Goal: Check status: Check status

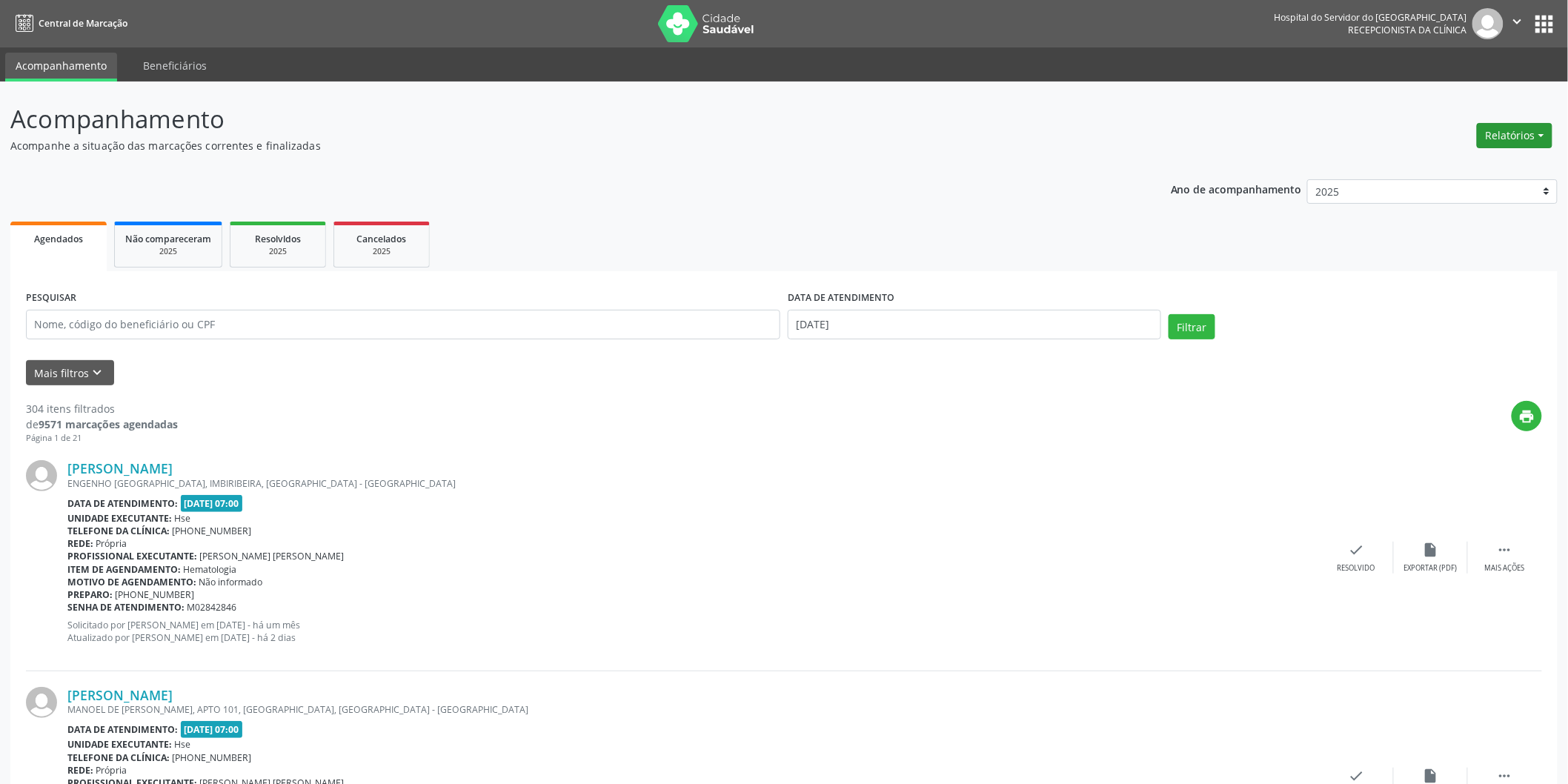
click at [1522, 129] on button "Relatórios" at bounding box center [1515, 136] width 76 height 25
click at [1497, 162] on link "Agendamentos" at bounding box center [1473, 166] width 159 height 21
select select "8"
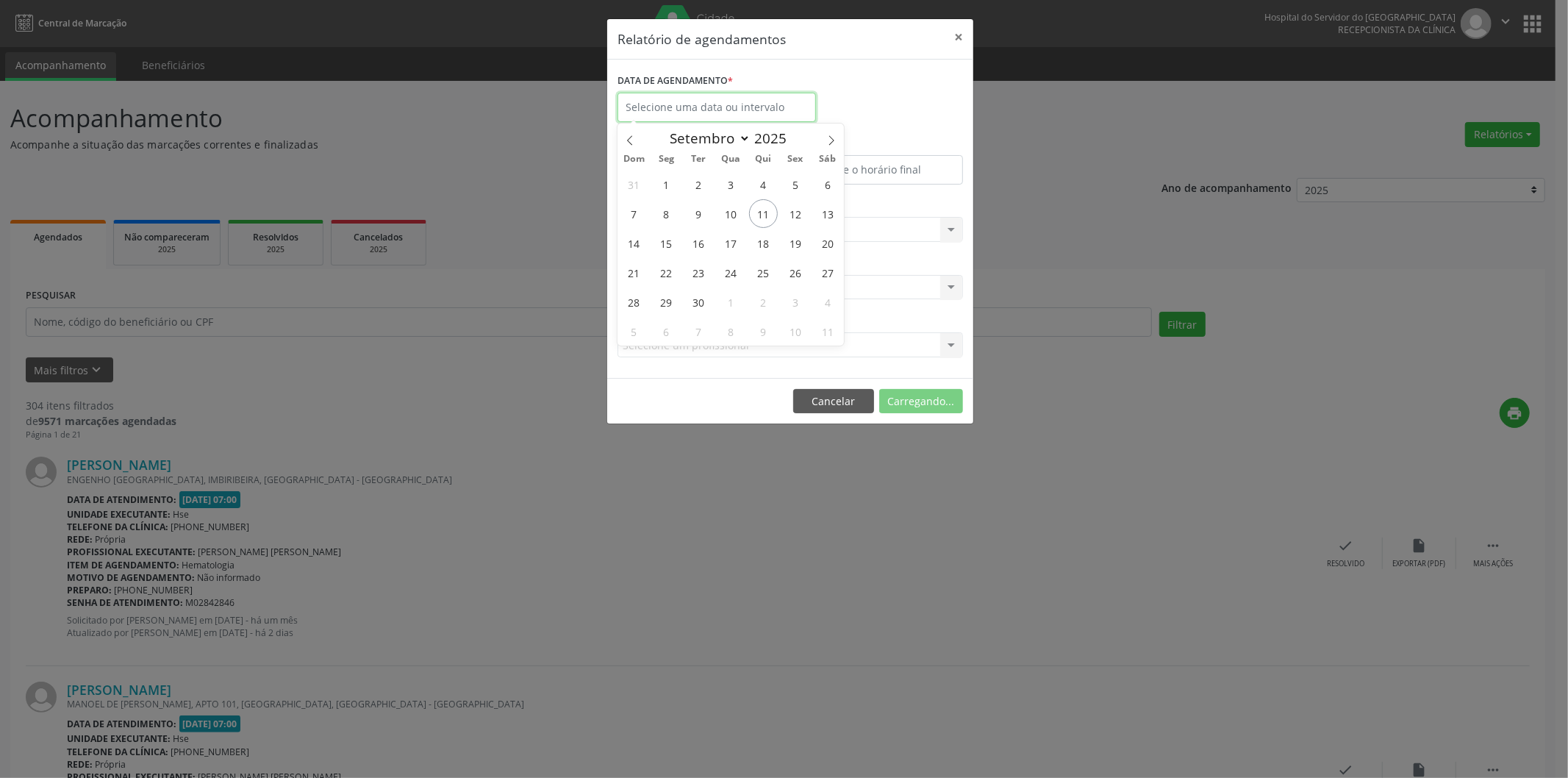
click at [682, 112] on input "text" at bounding box center [716, 107] width 198 height 30
click at [772, 217] on span "11" at bounding box center [764, 214] width 29 height 29
type input "[DATE]"
click at [762, 218] on span "11" at bounding box center [764, 214] width 29 height 29
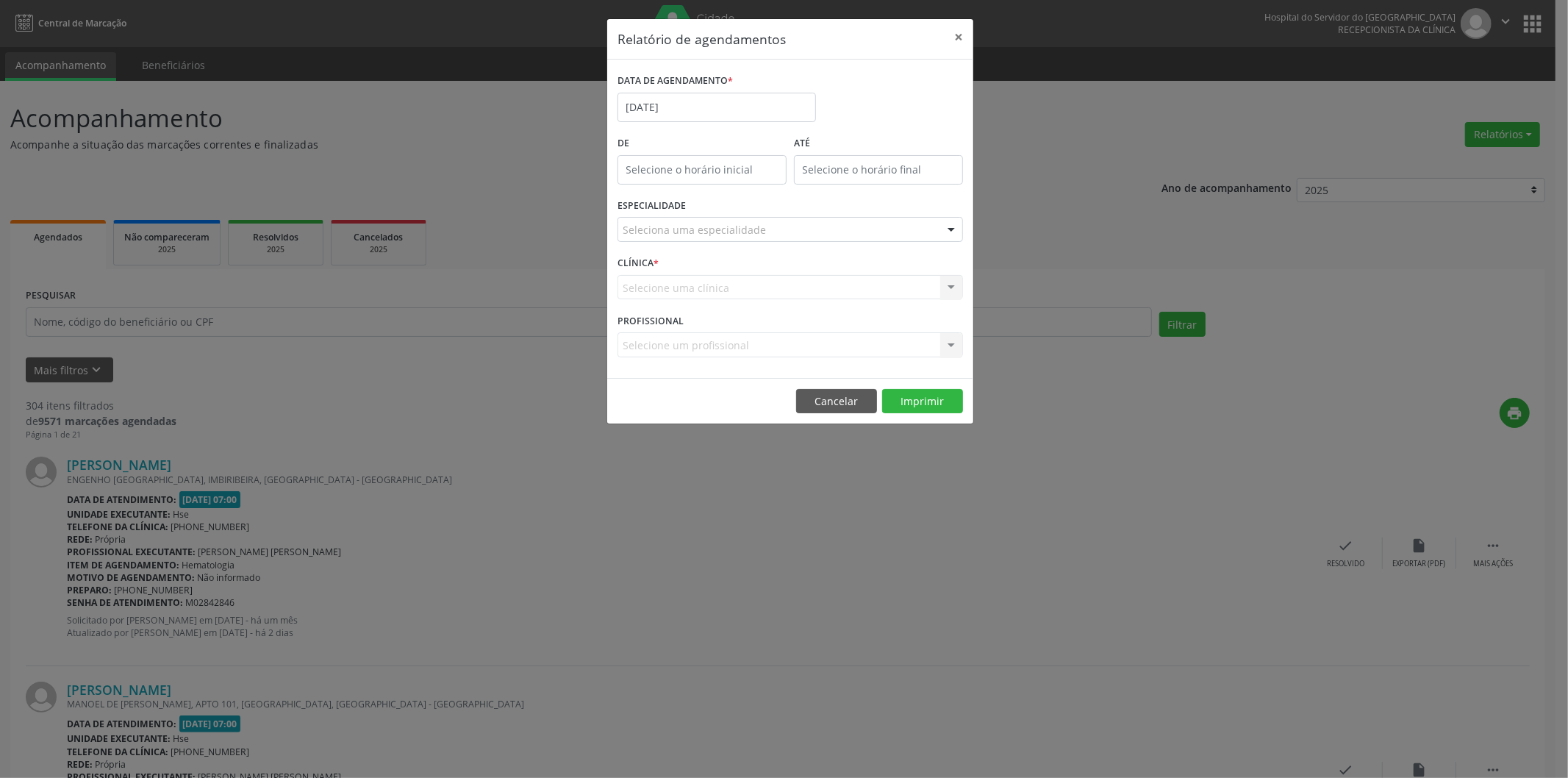
click at [762, 218] on div "Seleciona uma especialidade" at bounding box center [790, 230] width 346 height 25
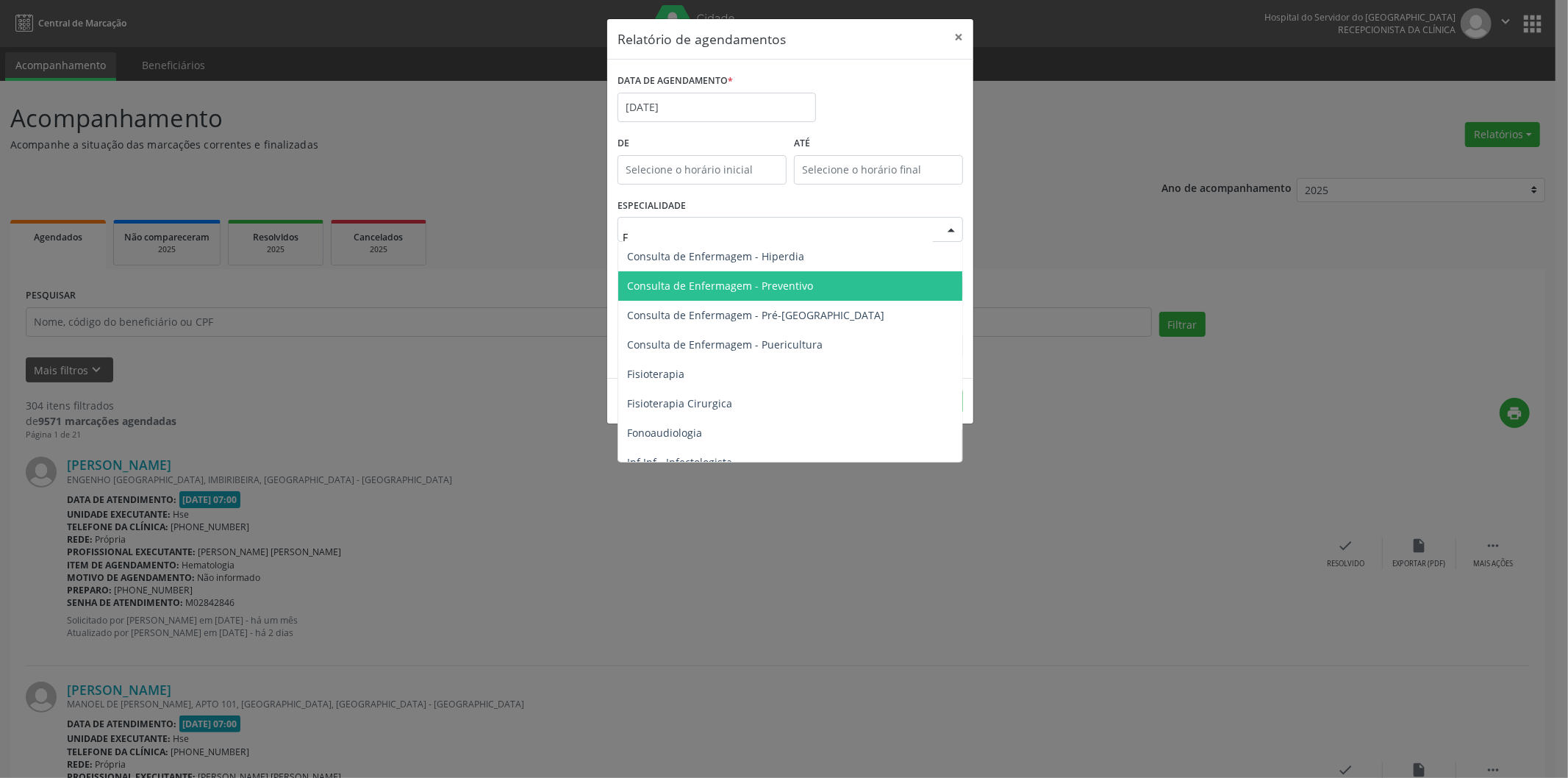
type input "FI"
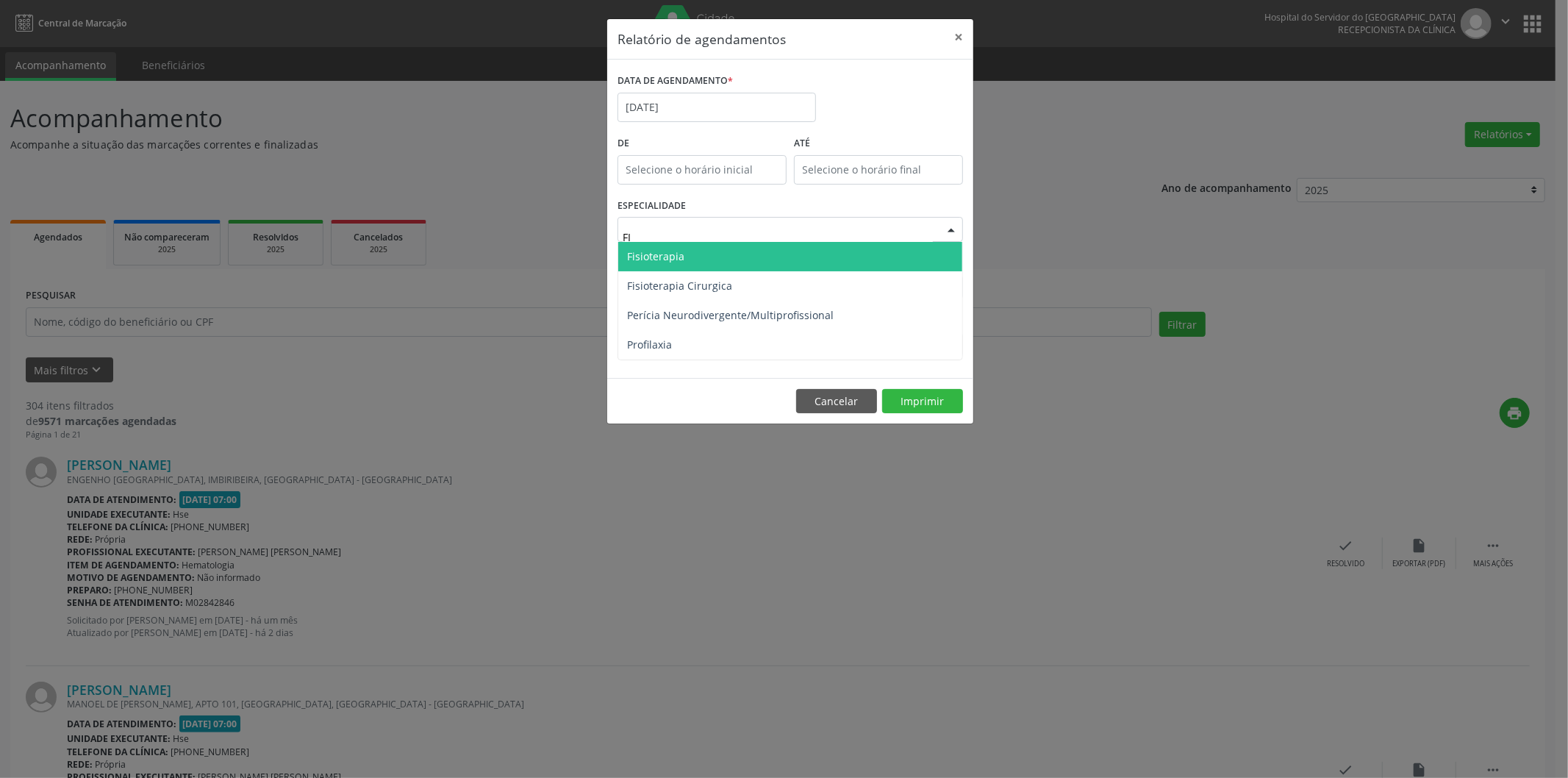
click at [705, 258] on span "Fisioterapia" at bounding box center [790, 256] width 344 height 30
